Goal: Transaction & Acquisition: Purchase product/service

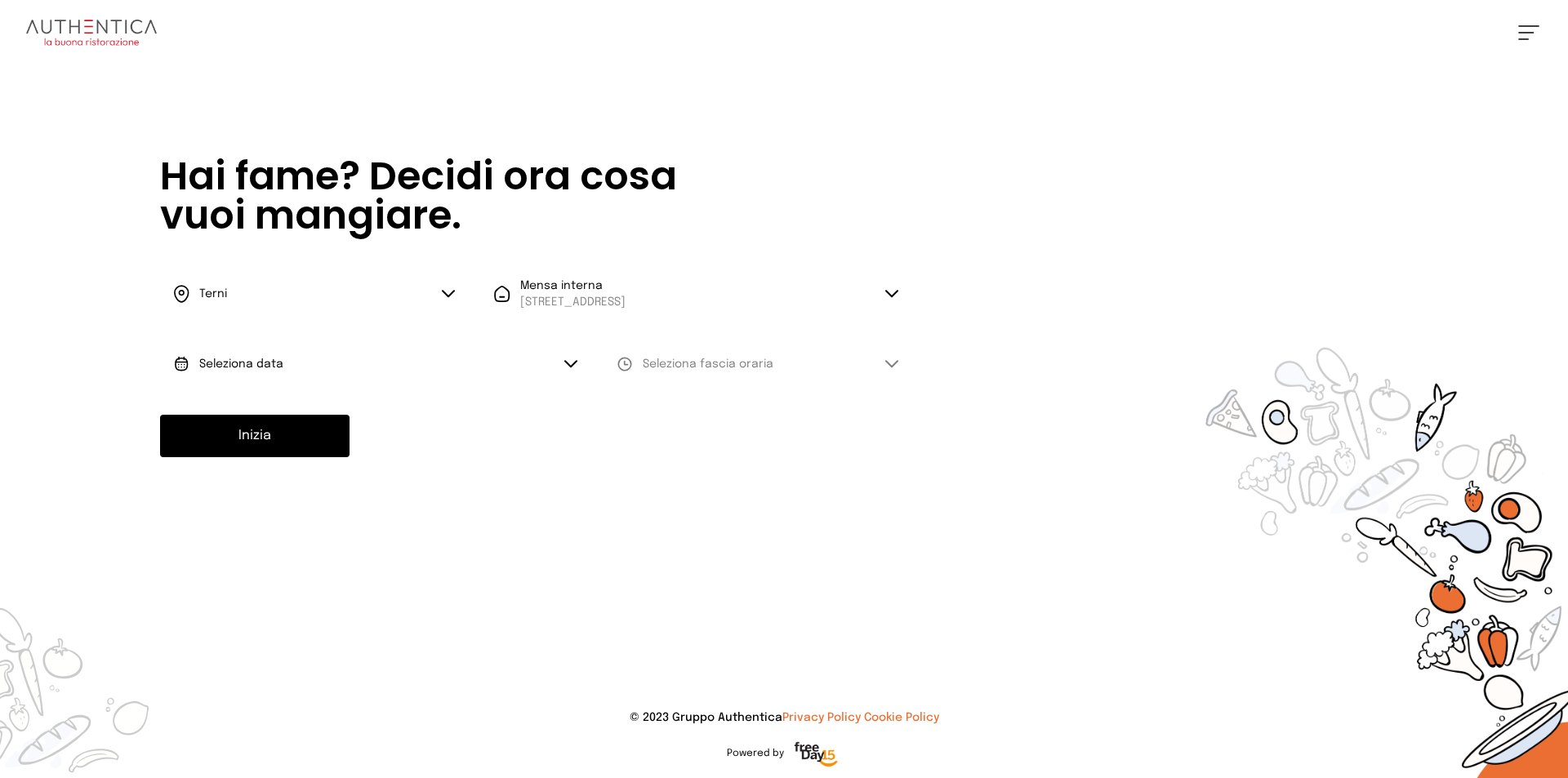
click at [274, 370] on span "Seleziona data" at bounding box center [241, 364] width 84 height 17
drag, startPoint x: 267, startPoint y: 410, endPoint x: 291, endPoint y: 405, distance: 24.5
click at [267, 410] on span "[DATE], [DATE]" at bounding box center [239, 410] width 80 height 17
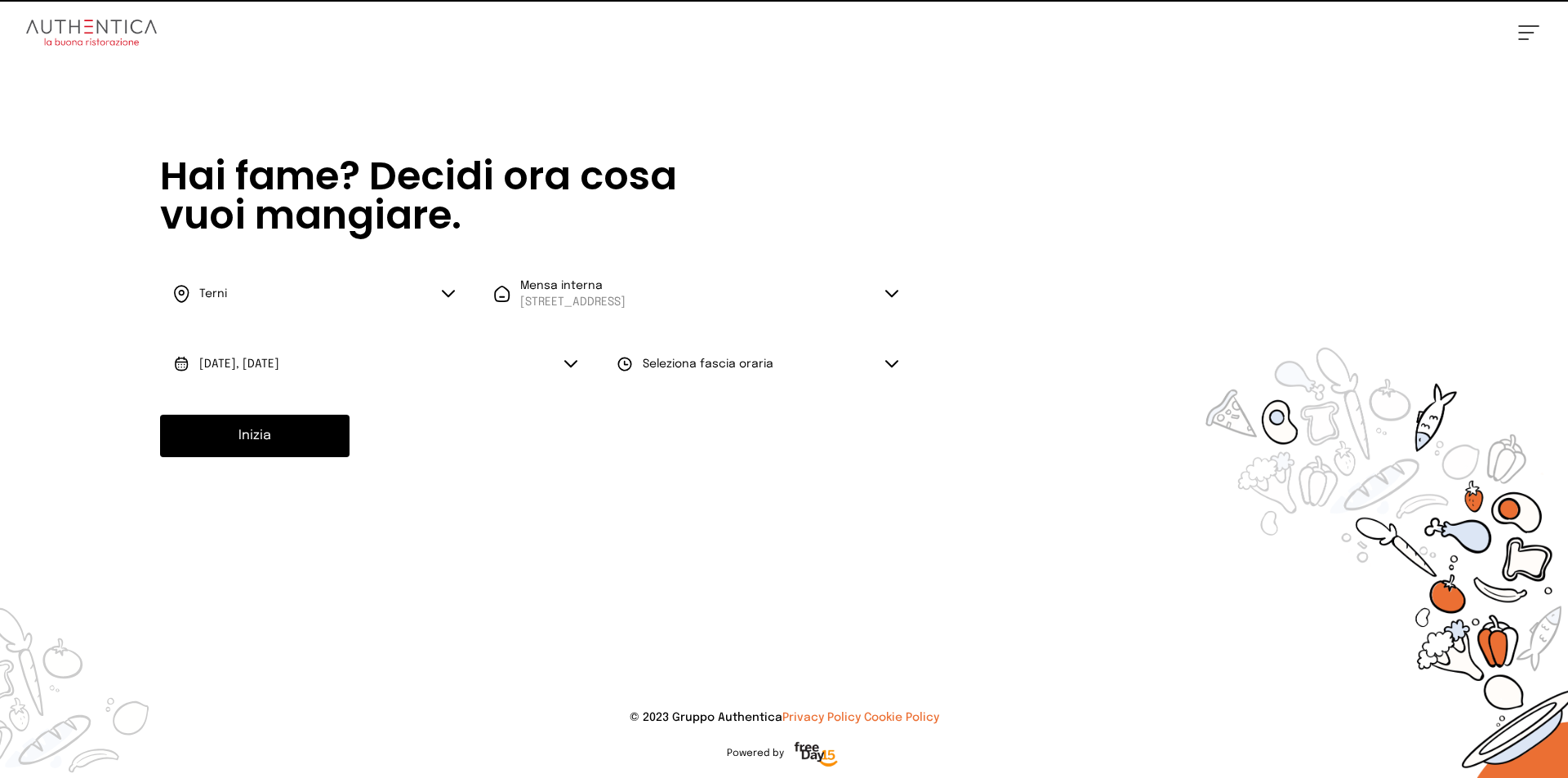
click at [686, 370] on span "Seleziona fascia oraria" at bounding box center [708, 364] width 131 height 17
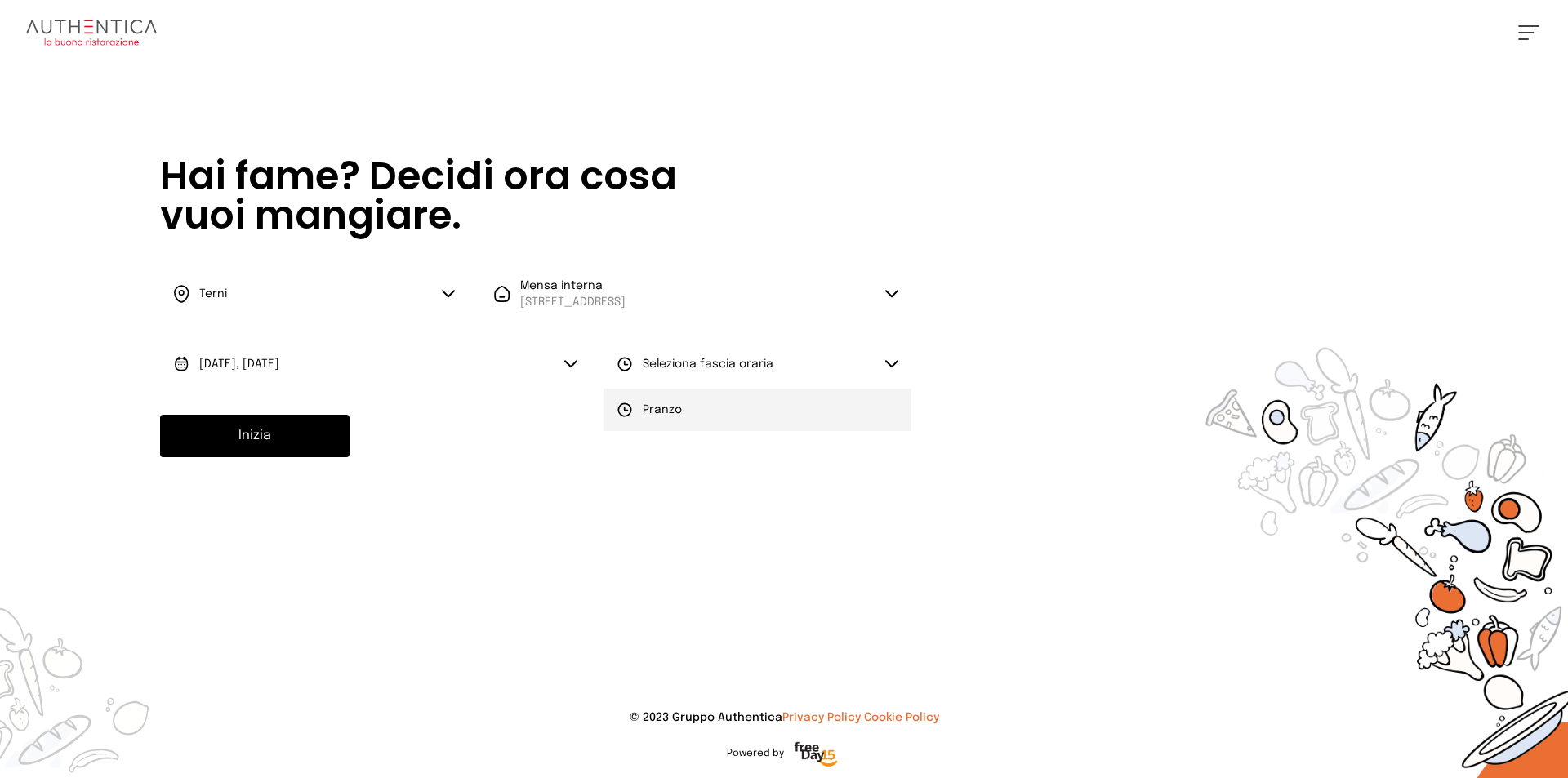
click at [676, 412] on span "Pranzo" at bounding box center [662, 410] width 39 height 17
click at [267, 439] on button "Inizia" at bounding box center [255, 436] width 189 height 42
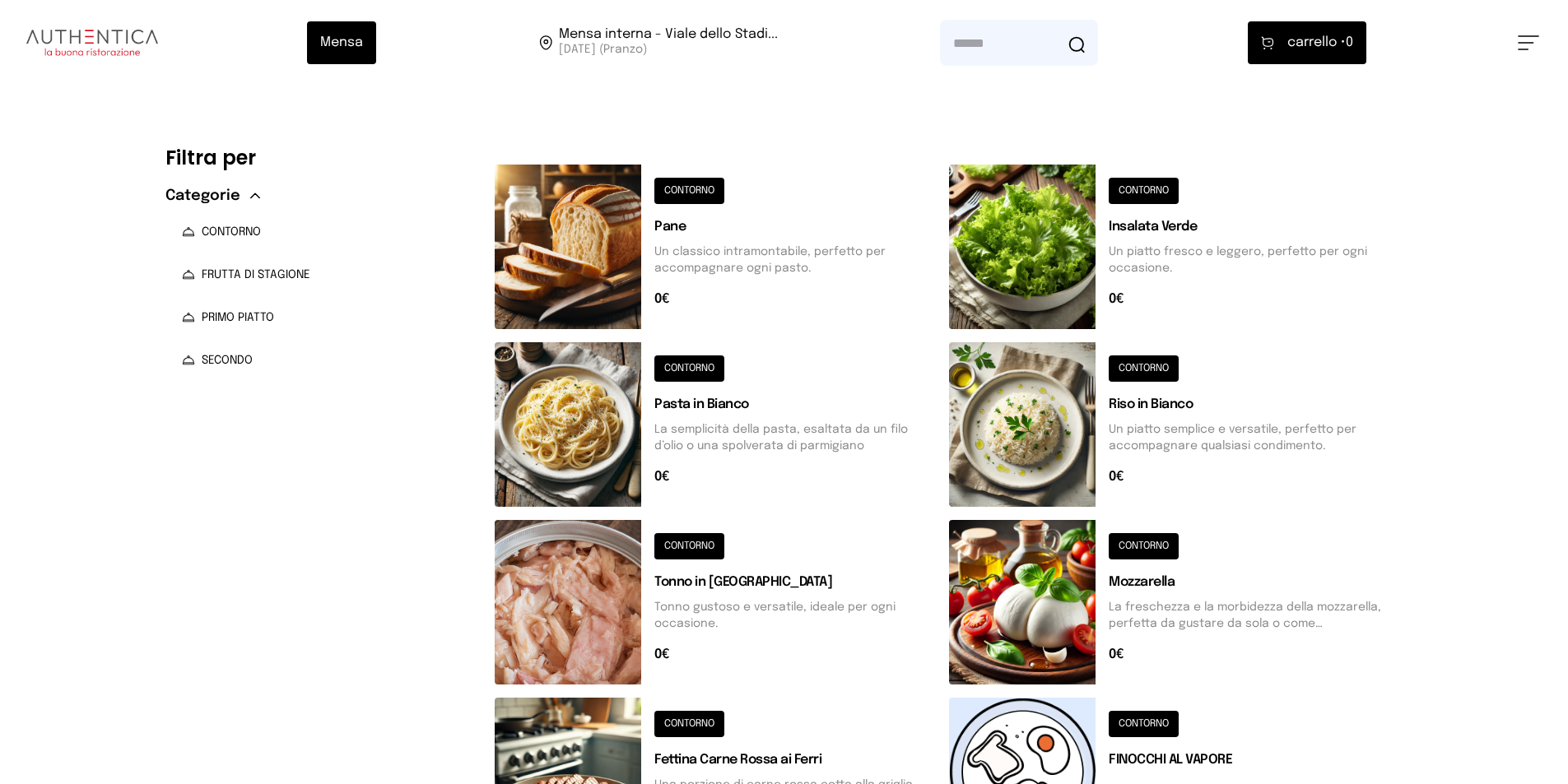
click at [698, 196] on button at bounding box center [715, 247] width 441 height 164
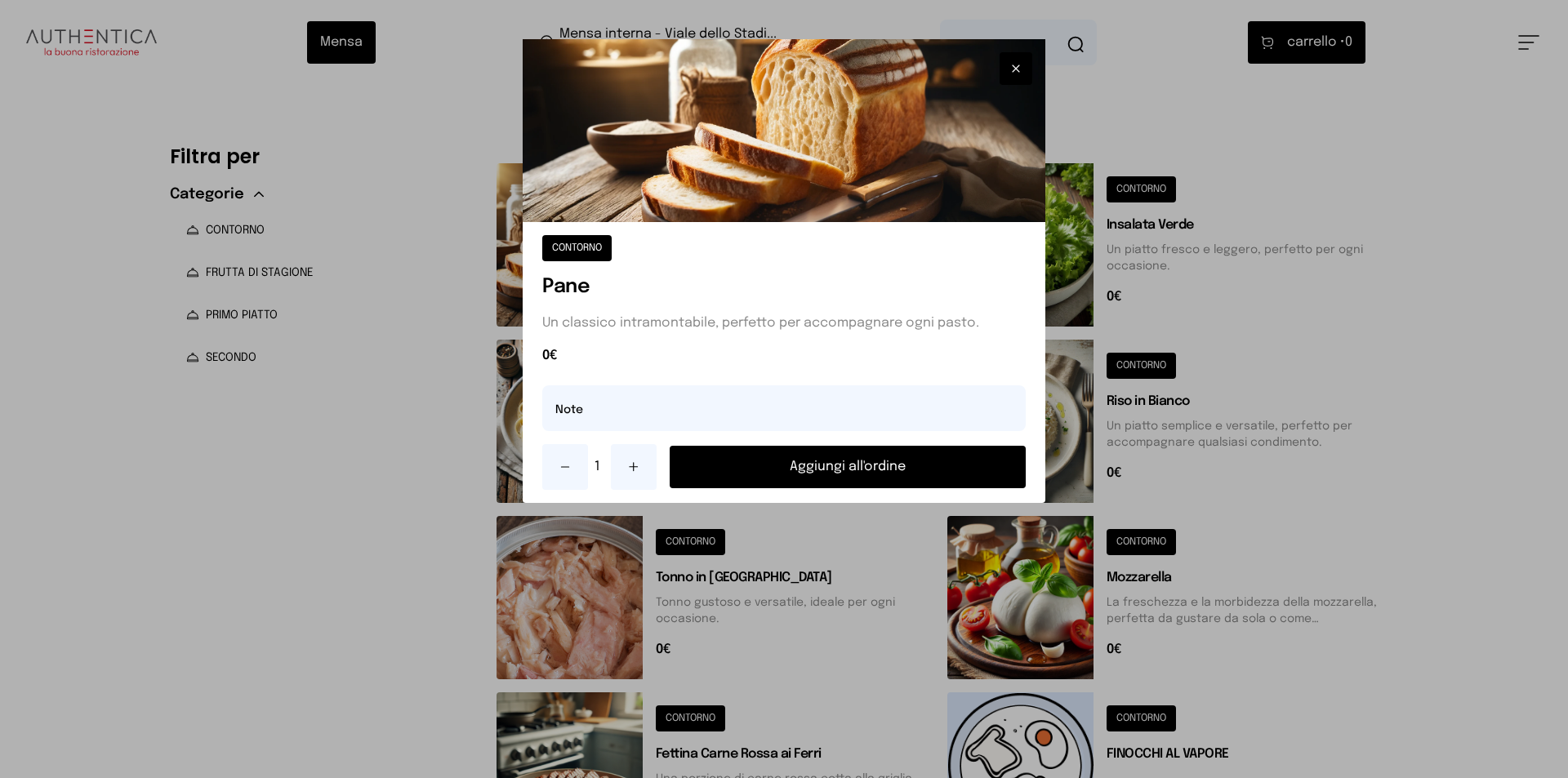
click at [819, 468] on button "Aggiungi all'ordine" at bounding box center [848, 467] width 356 height 42
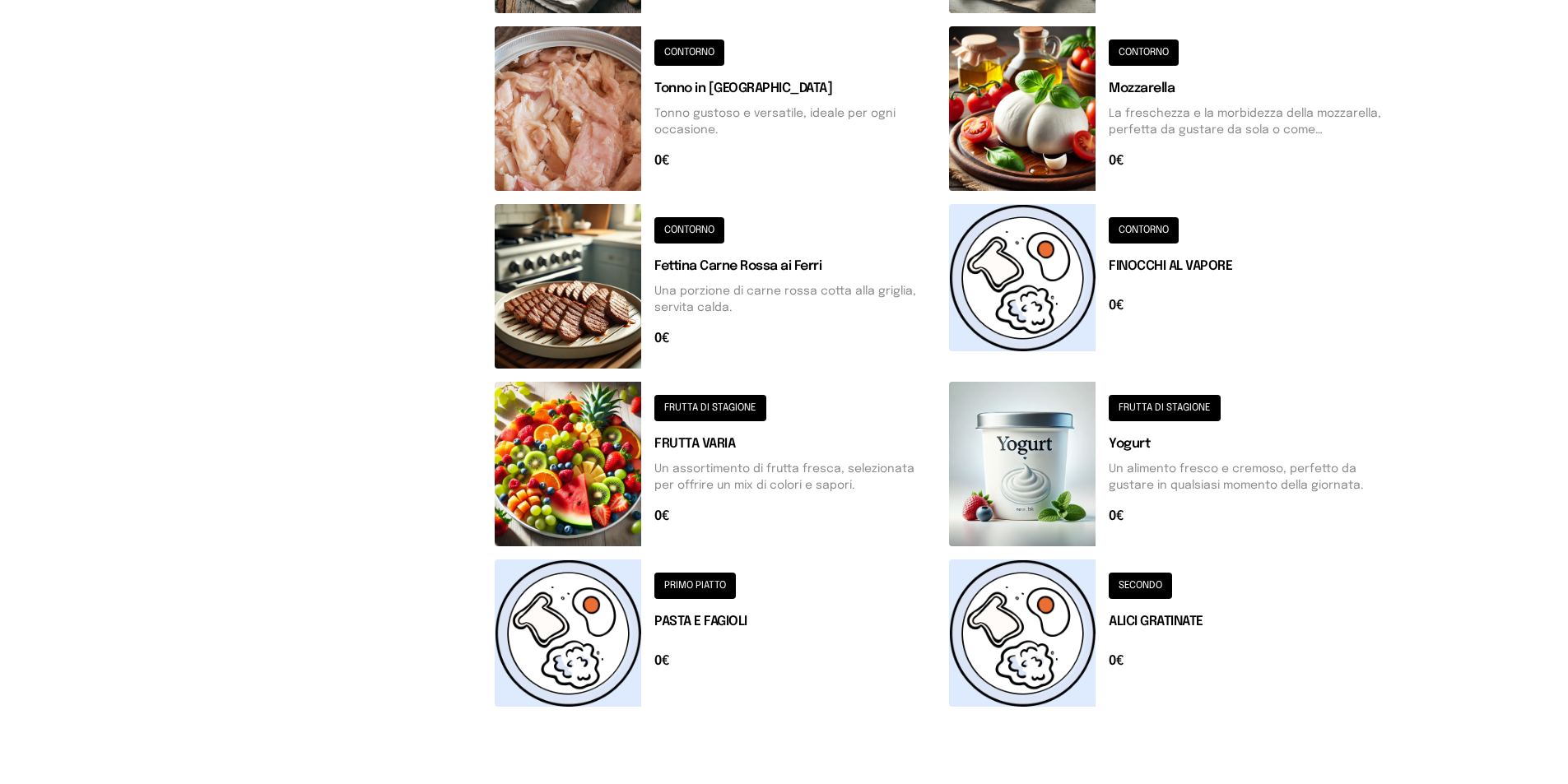
scroll to position [561, 0]
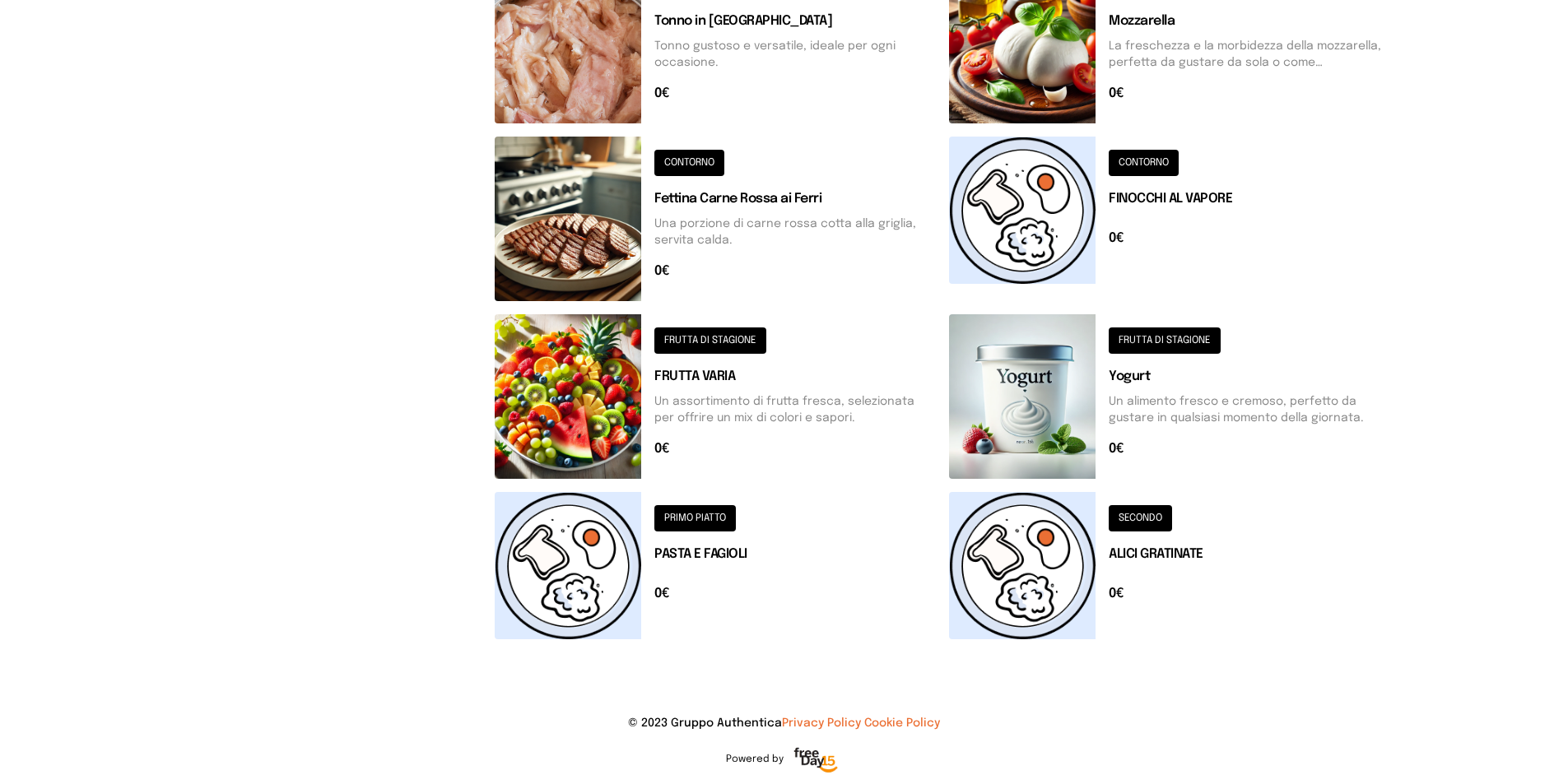
click at [697, 520] on button at bounding box center [715, 566] width 441 height 148
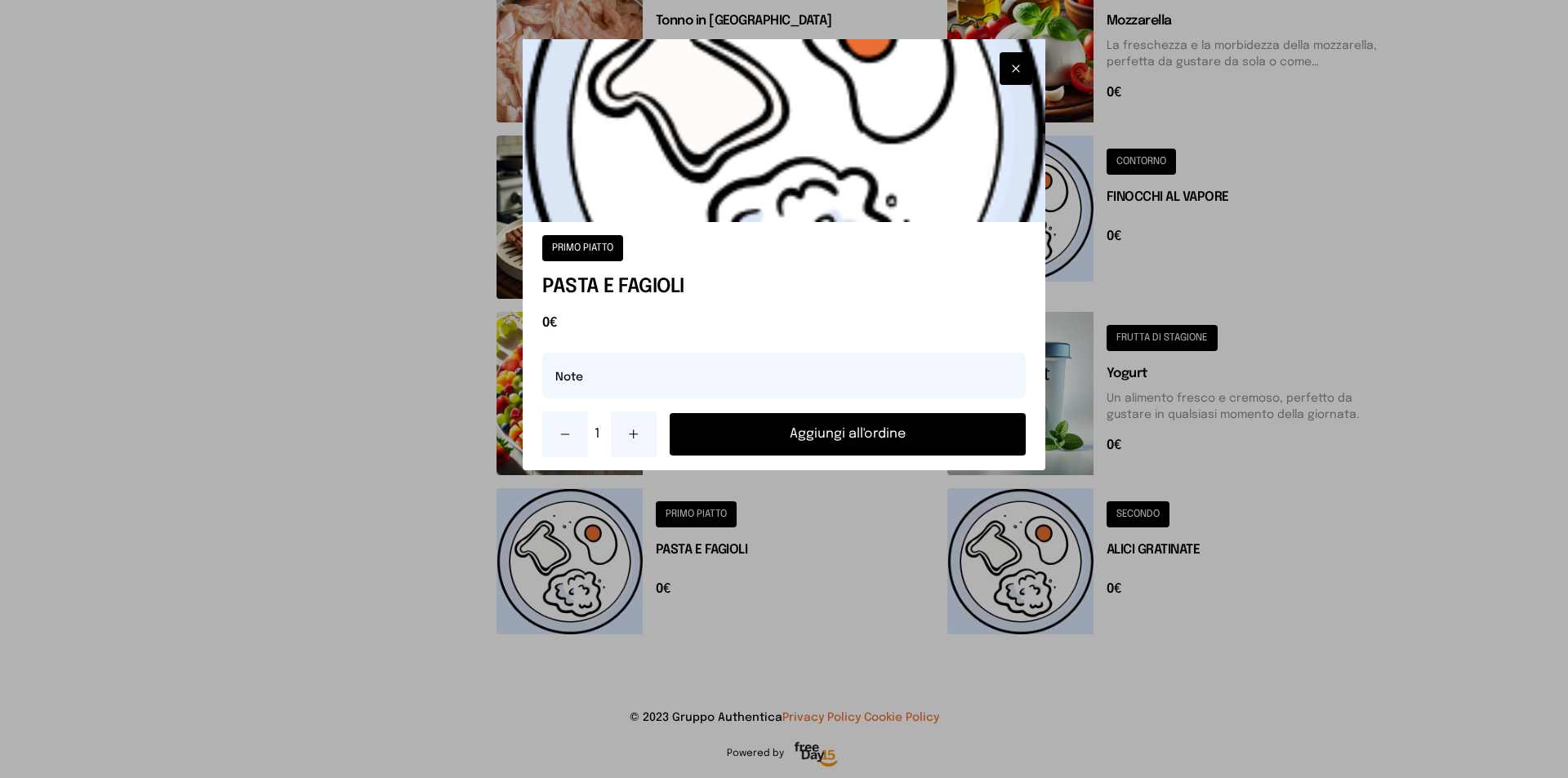
click at [852, 430] on button "Aggiungi all'ordine" at bounding box center [848, 434] width 356 height 42
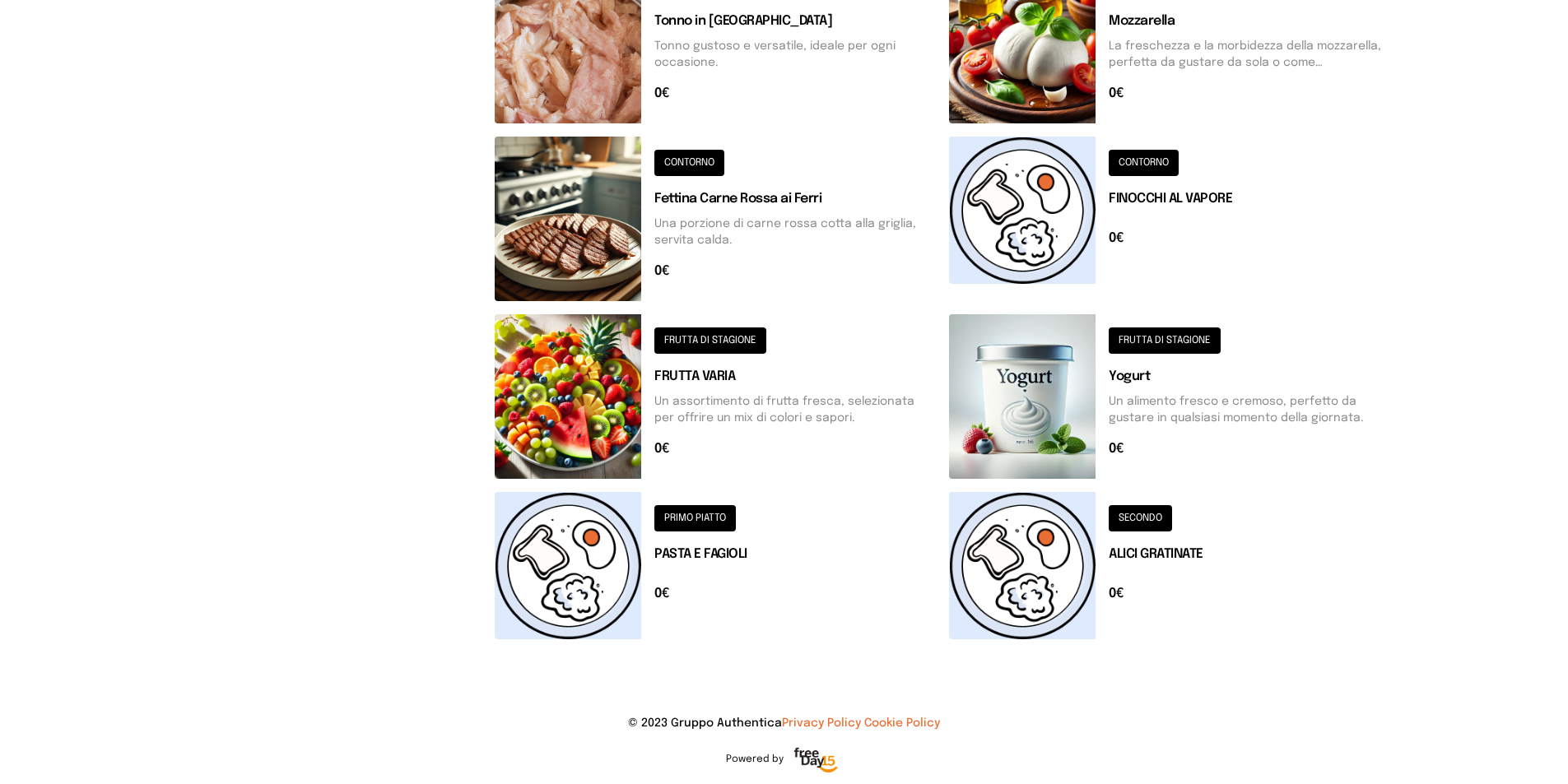
click at [1153, 521] on button at bounding box center [1169, 566] width 441 height 148
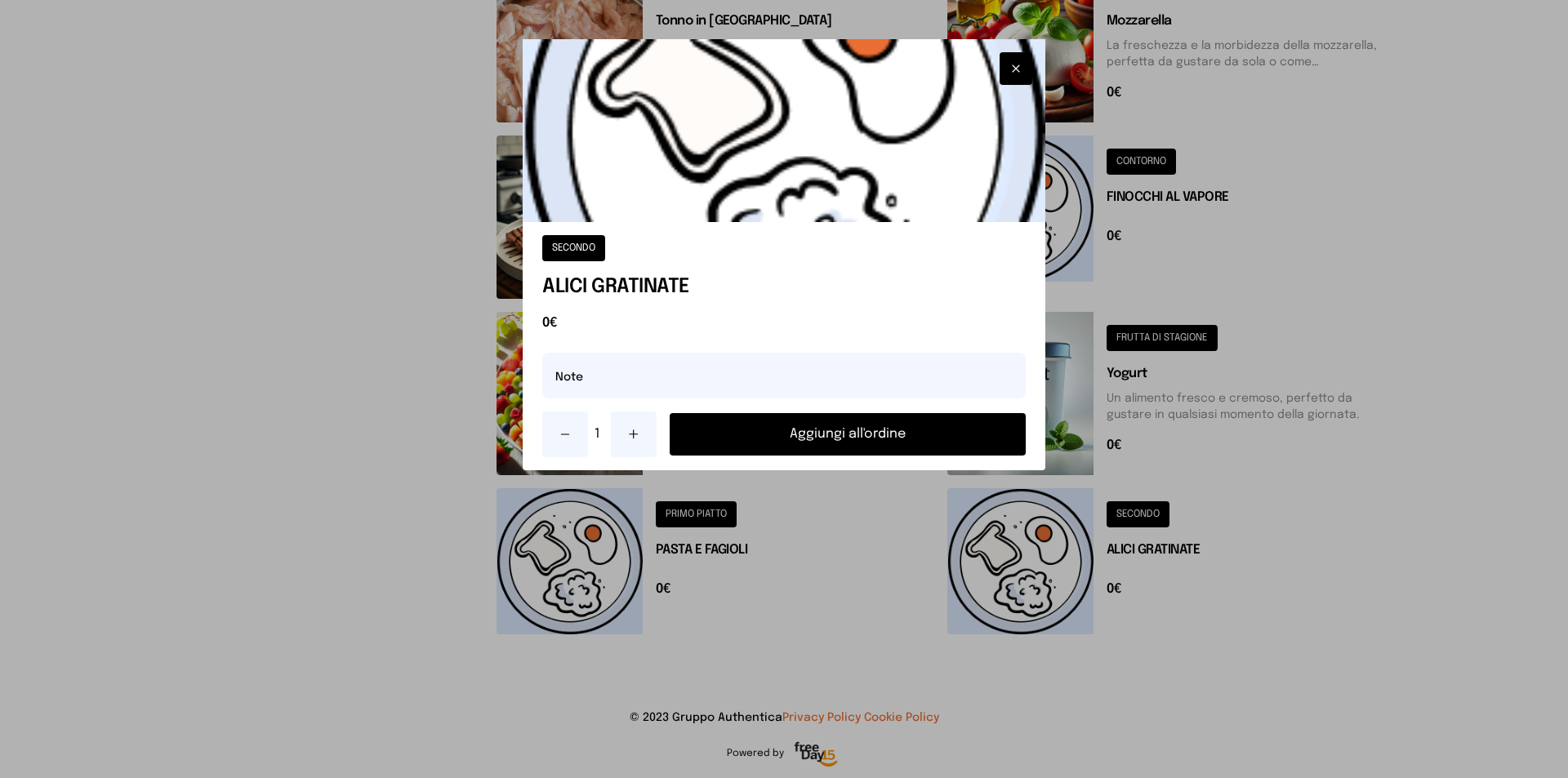
click at [780, 433] on button "Aggiungi all'ordine" at bounding box center [848, 434] width 356 height 42
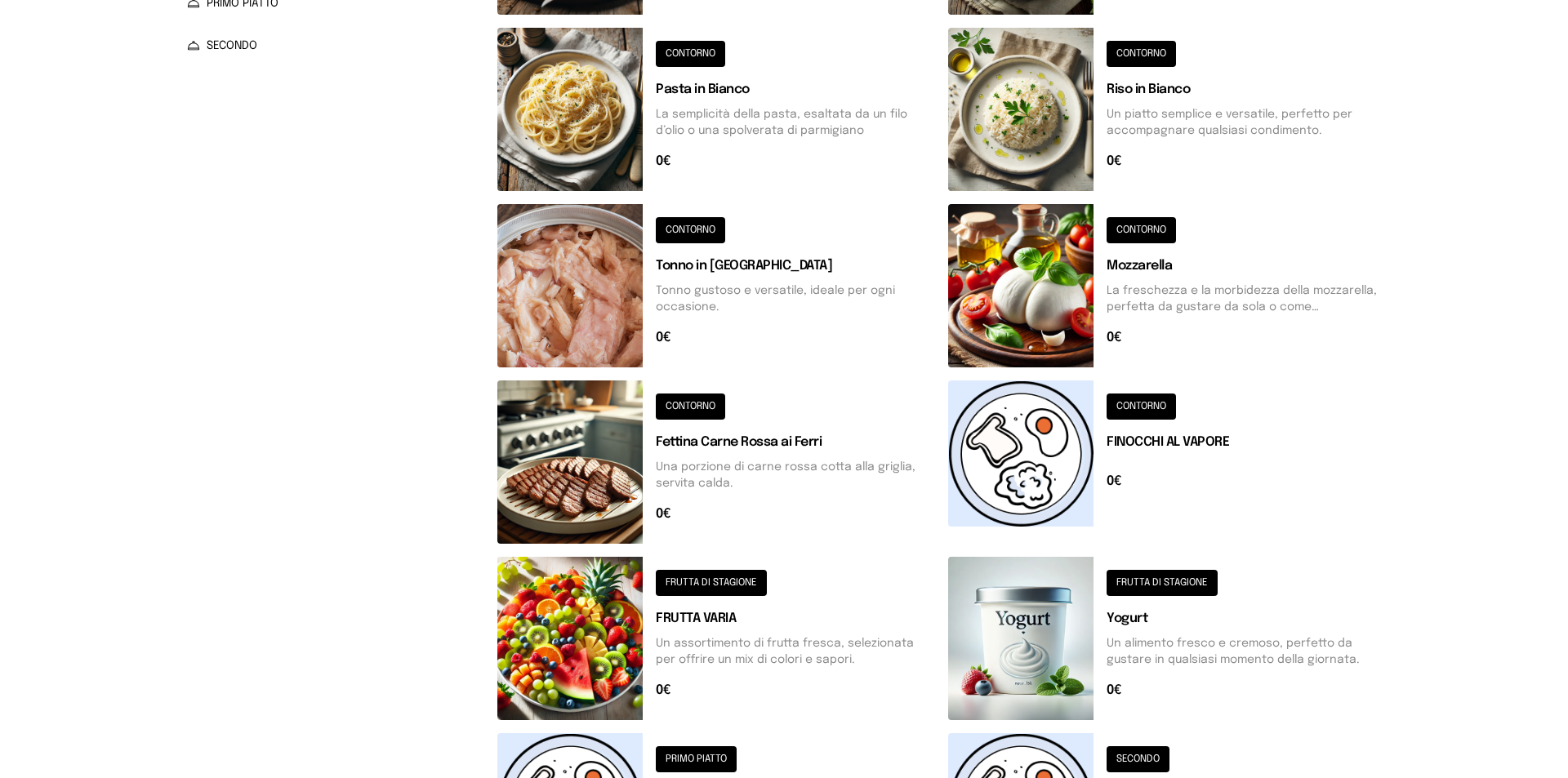
scroll to position [0, 0]
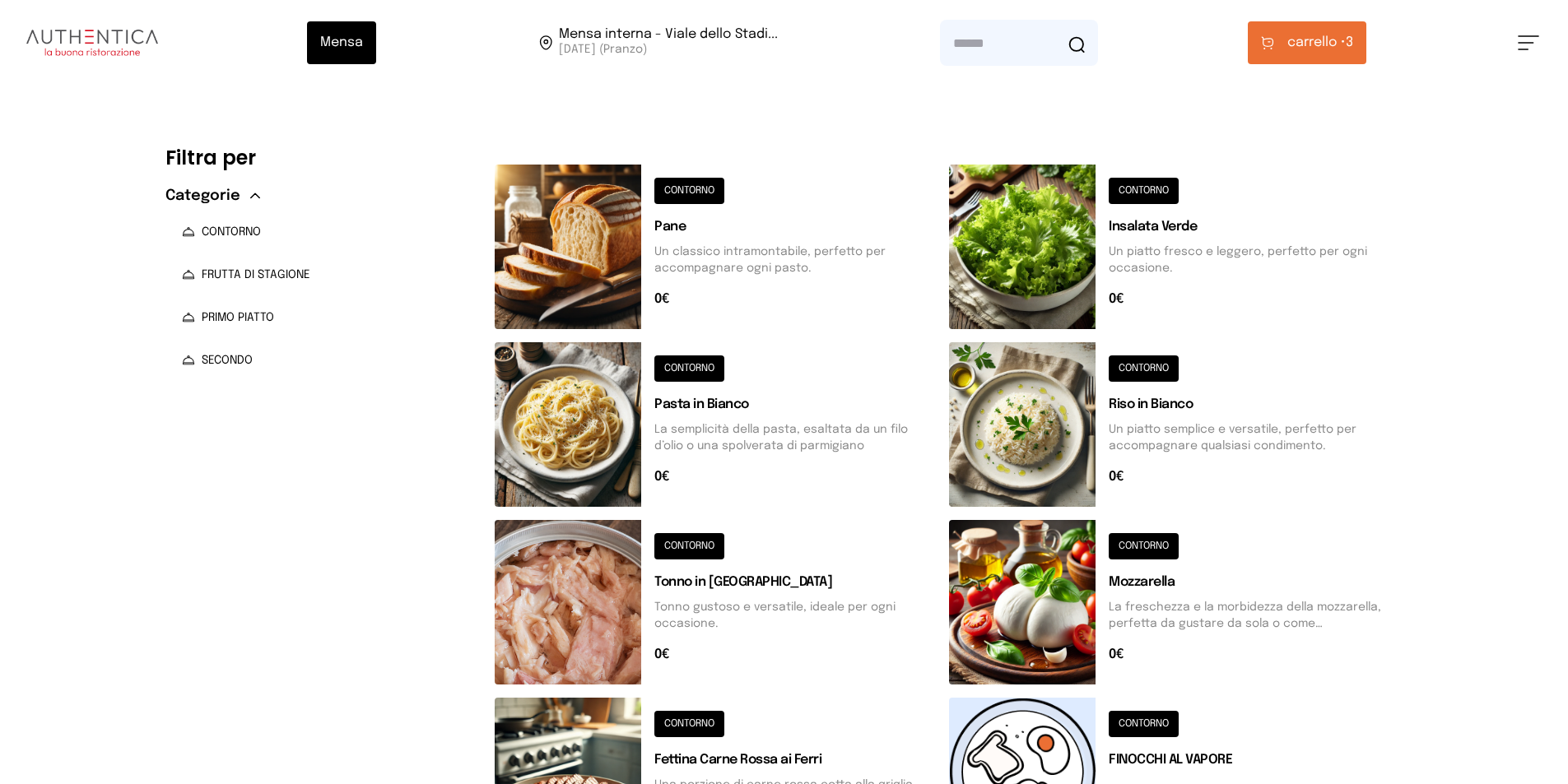
click at [1315, 51] on span "carrello •" at bounding box center [1316, 42] width 58 height 19
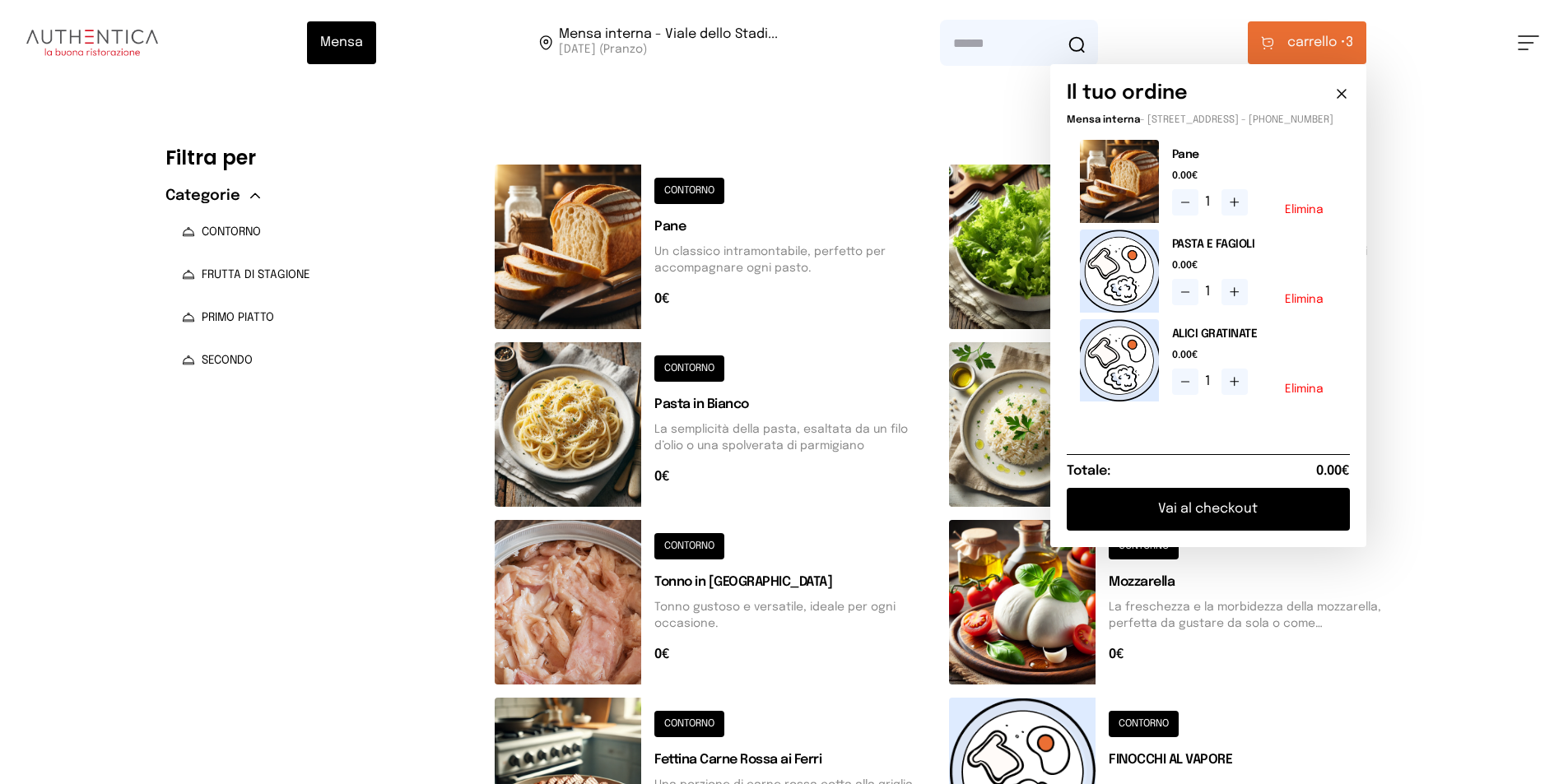
click at [1209, 524] on button "Vai al checkout" at bounding box center [1208, 509] width 283 height 42
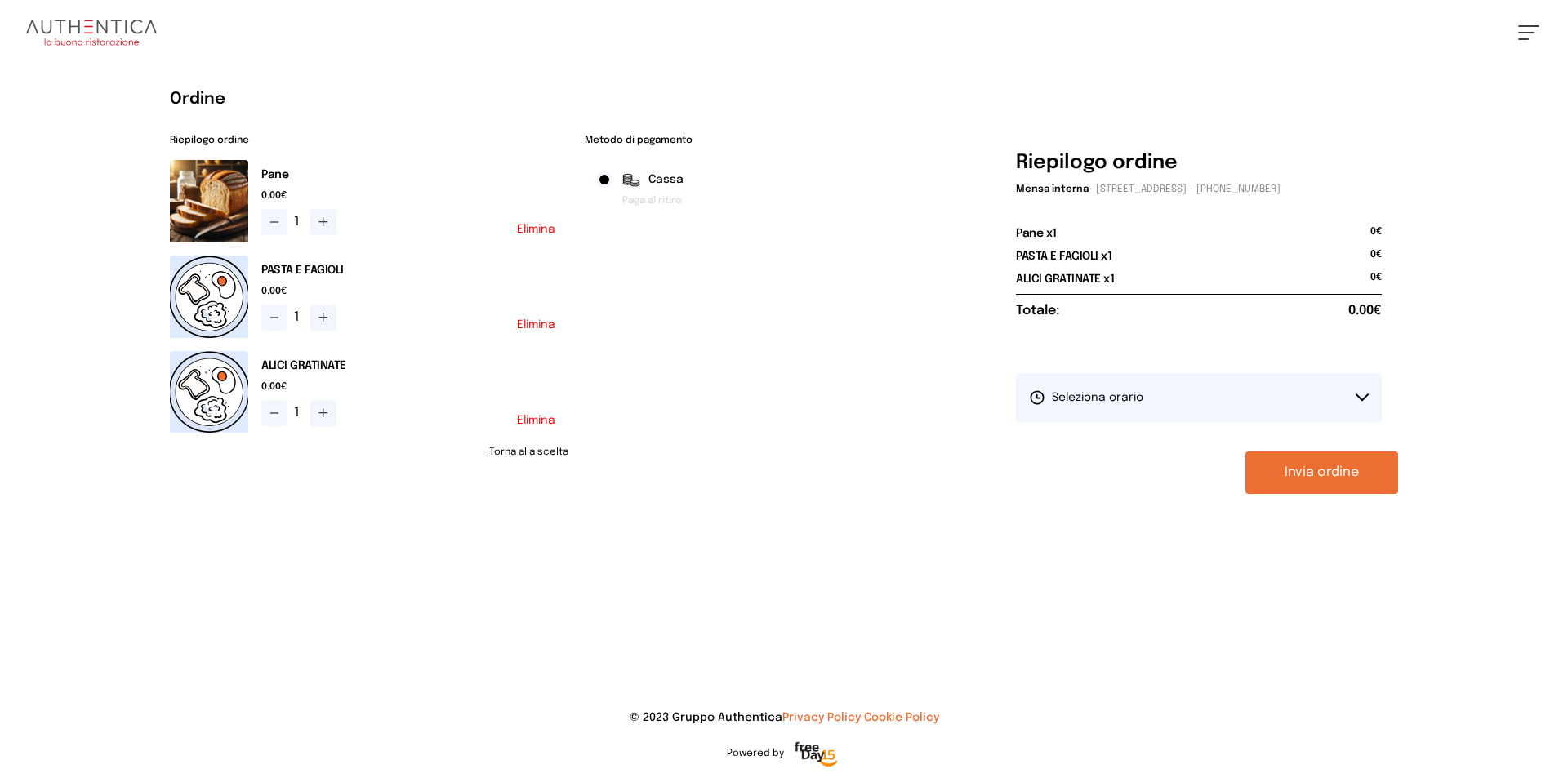
click at [1213, 400] on button "Seleziona orario" at bounding box center [1198, 398] width 366 height 49
click at [1151, 441] on li "1° Turno (13:00 - 15:00)" at bounding box center [1198, 443] width 366 height 42
click at [1301, 459] on button "Invia ordine" at bounding box center [1322, 473] width 153 height 42
